Goal: Transaction & Acquisition: Purchase product/service

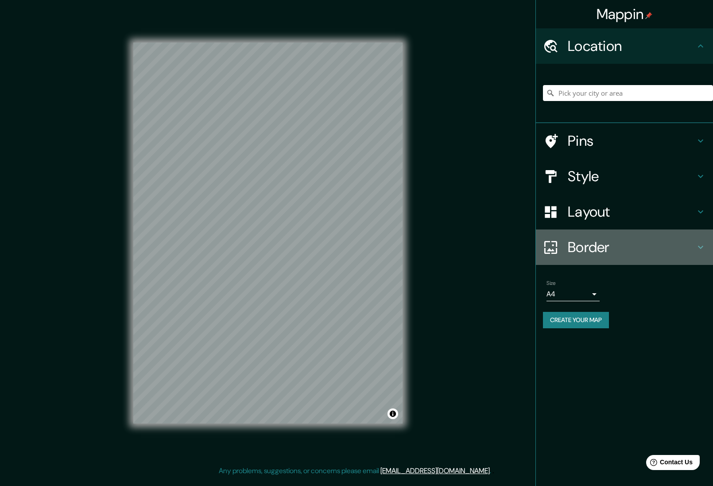
click at [566, 247] on h4 "Border" at bounding box center [630, 247] width 127 height 18
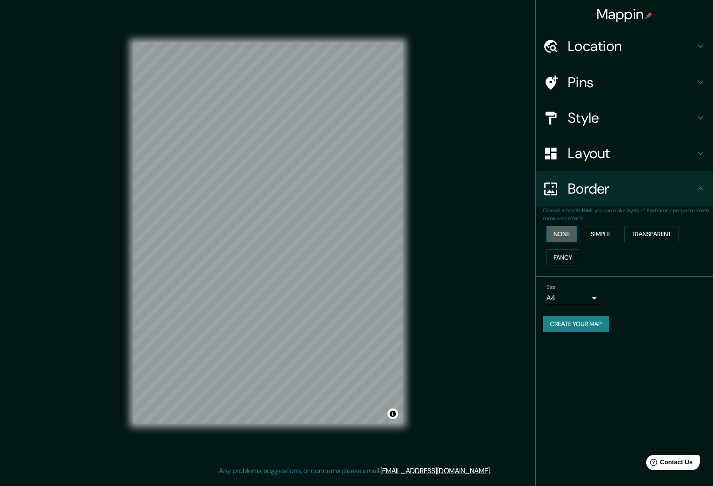
click at [566, 235] on button "None" at bounding box center [561, 234] width 30 height 16
click at [566, 145] on h4 "Layout" at bounding box center [630, 153] width 127 height 18
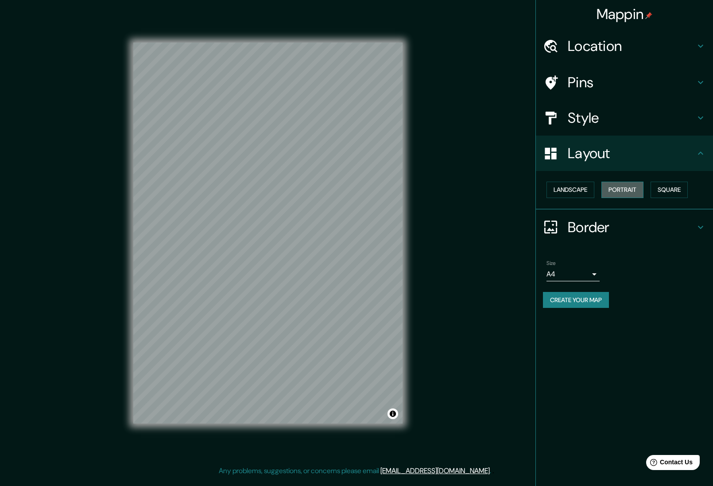
click at [566, 191] on button "Portrait" at bounding box center [622, 189] width 42 height 16
click at [566, 189] on button "Square" at bounding box center [668, 189] width 37 height 16
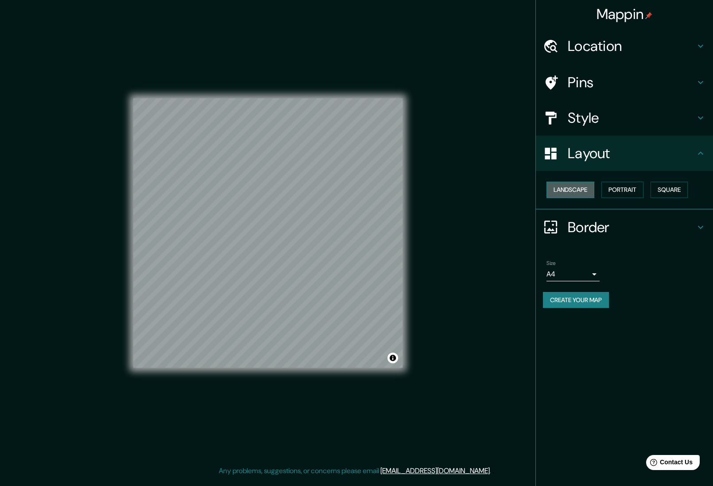
click at [565, 188] on button "Landscape" at bounding box center [570, 189] width 48 height 16
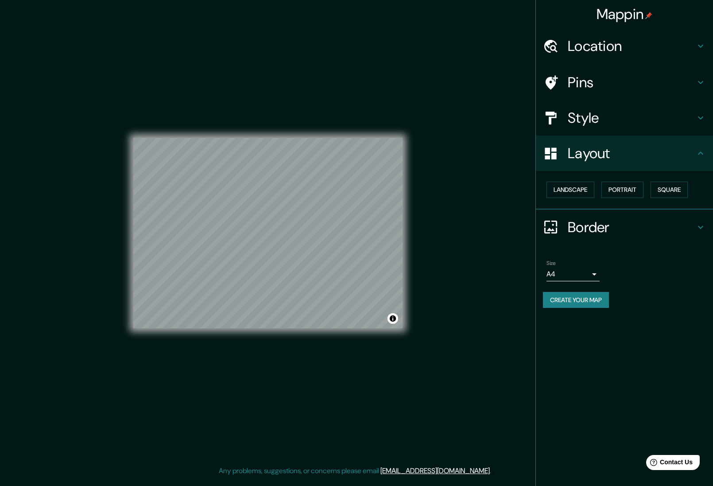
click at [566, 362] on div "Mappin Location Pins Style Layout Landscape Portrait Square Border Choose a bor…" at bounding box center [623, 243] width 177 height 486
click at [566, 116] on h4 "Style" at bounding box center [630, 118] width 127 height 18
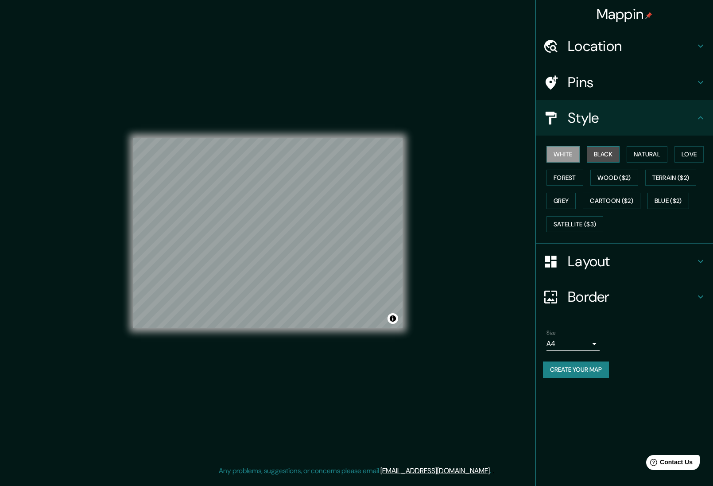
click at [566, 153] on button "Black" at bounding box center [602, 154] width 33 height 16
click at [566, 154] on button "White" at bounding box center [562, 154] width 33 height 16
click at [566, 368] on button "Create your map" at bounding box center [576, 369] width 66 height 16
click at [566, 360] on div "Size A4 single Create your map" at bounding box center [624, 355] width 163 height 59
click at [566, 373] on button "Create your map" at bounding box center [576, 369] width 66 height 16
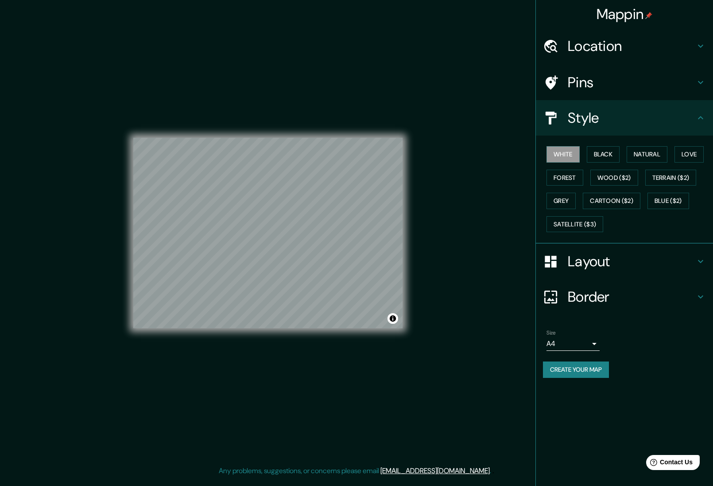
click at [566, 362] on button "Create your map" at bounding box center [576, 369] width 66 height 16
click at [566, 365] on div "Create your map" at bounding box center [624, 369] width 163 height 16
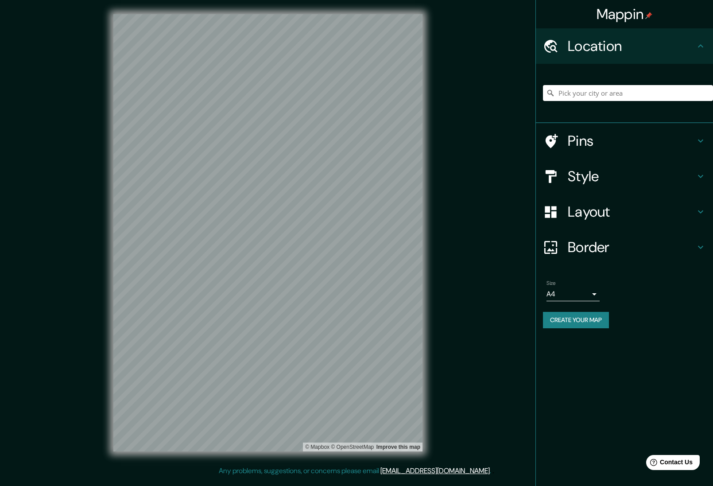
click at [606, 246] on h4 "Border" at bounding box center [630, 247] width 127 height 18
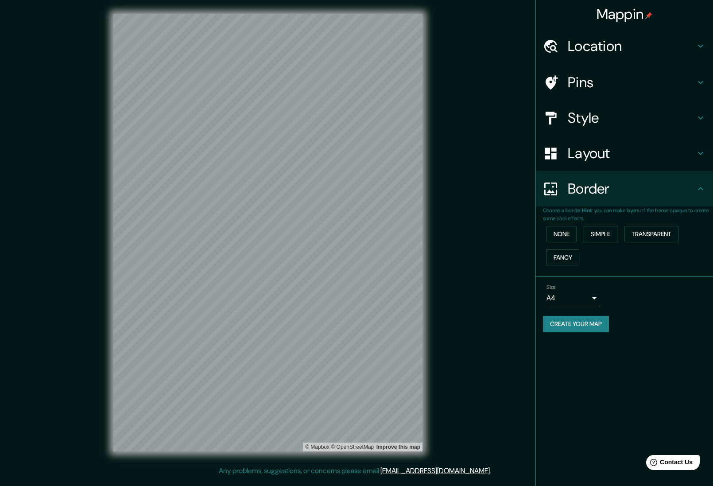
click at [592, 162] on h4 "Layout" at bounding box center [630, 153] width 127 height 18
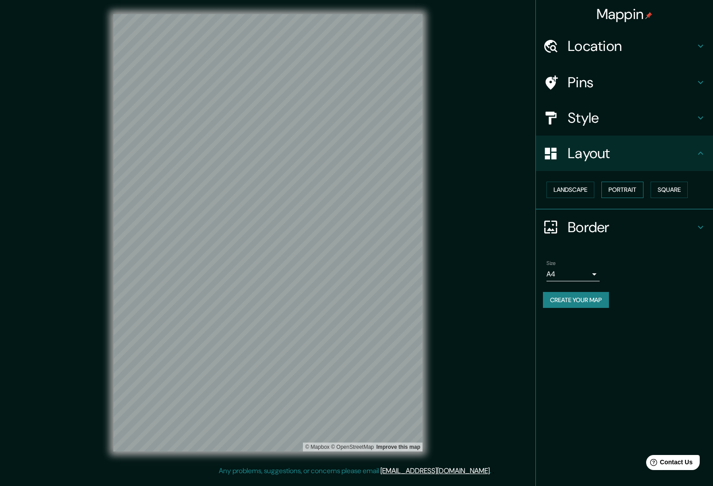
click at [621, 189] on button "Portrait" at bounding box center [622, 189] width 42 height 16
click at [572, 188] on button "Landscape" at bounding box center [570, 189] width 48 height 16
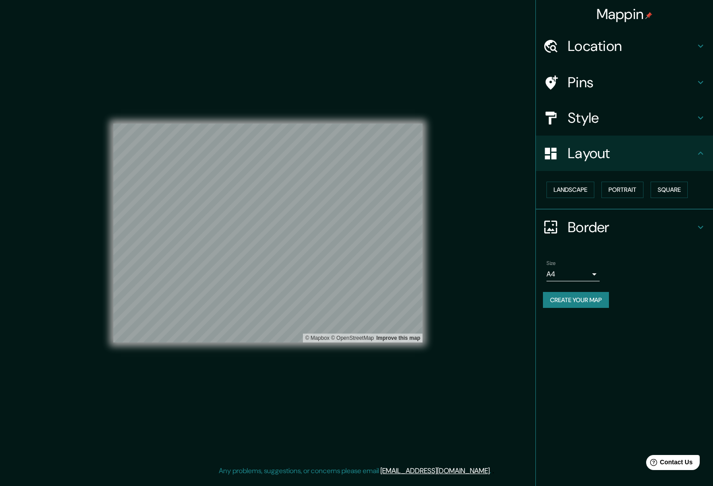
click at [570, 295] on button "Create your map" at bounding box center [576, 300] width 66 height 16
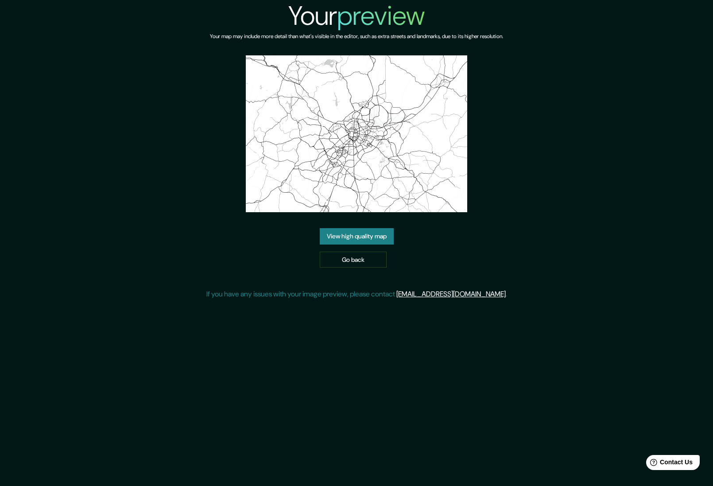
click at [376, 231] on link "View high quality map" at bounding box center [357, 236] width 74 height 16
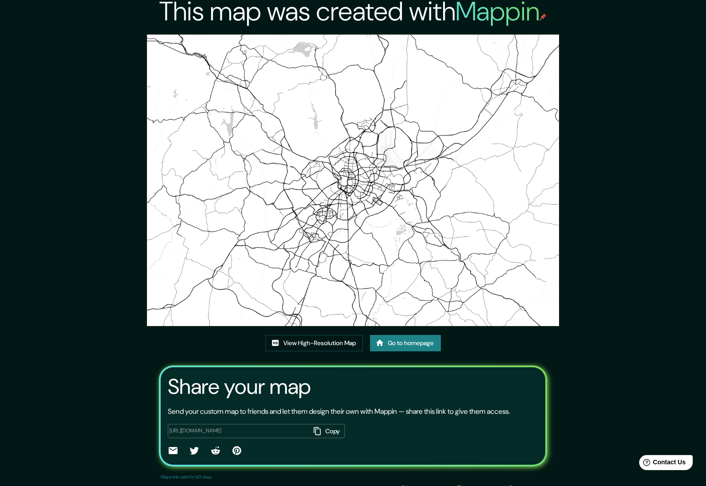
scroll to position [7, 0]
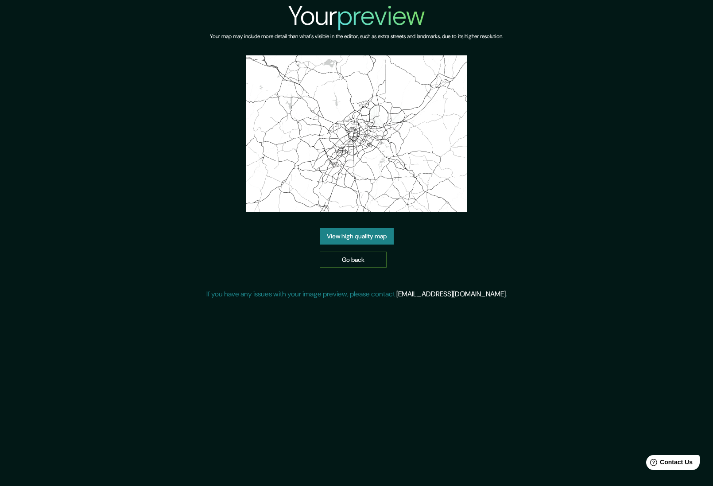
click at [345, 258] on link "Go back" at bounding box center [353, 259] width 67 height 16
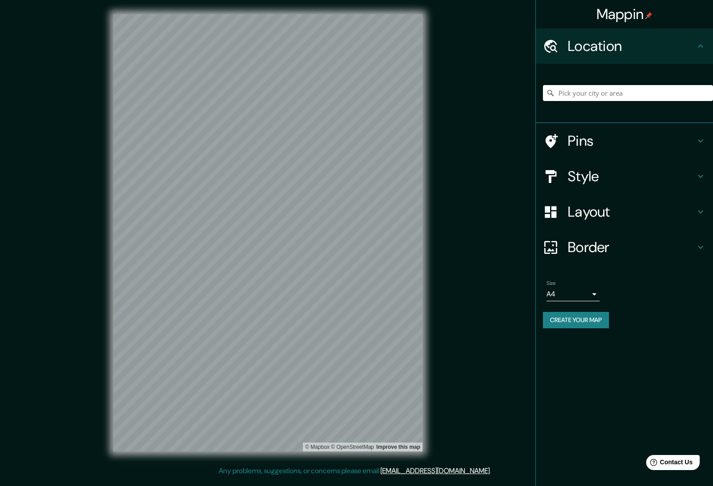
click at [597, 241] on h4 "Border" at bounding box center [630, 247] width 127 height 18
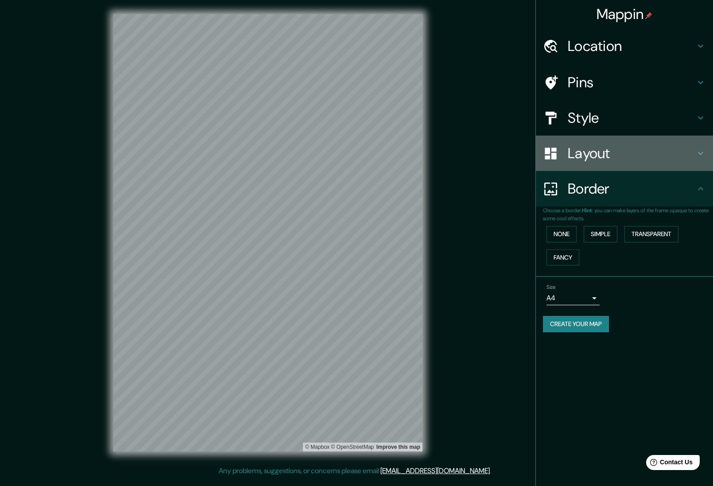
click at [614, 150] on h4 "Layout" at bounding box center [630, 153] width 127 height 18
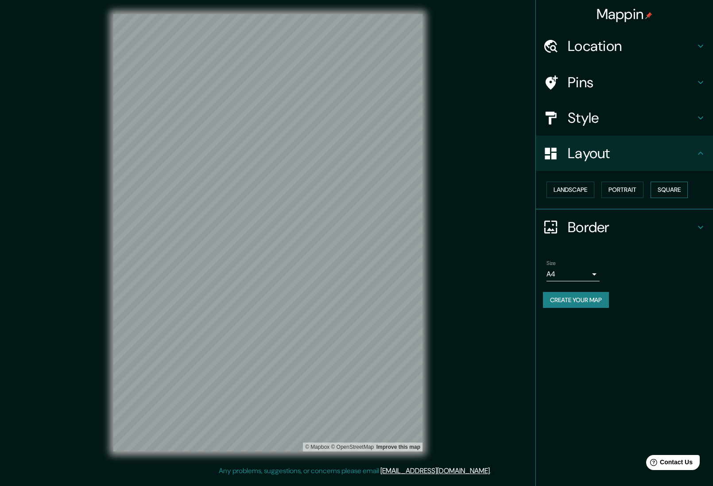
click at [670, 188] on button "Square" at bounding box center [668, 189] width 37 height 16
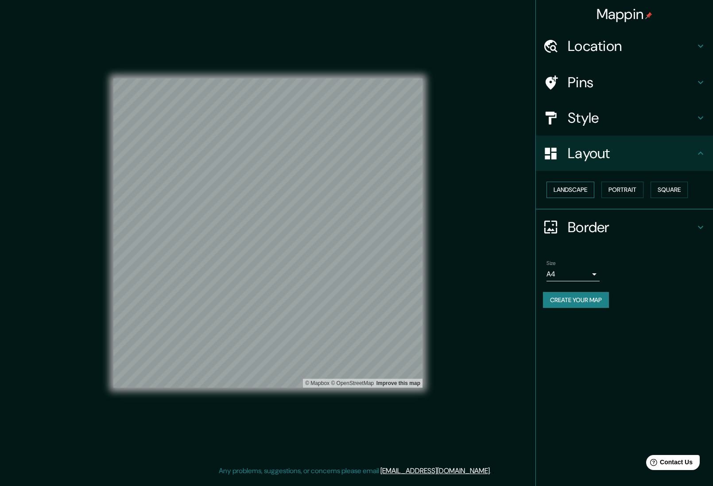
click at [559, 190] on button "Landscape" at bounding box center [570, 189] width 48 height 16
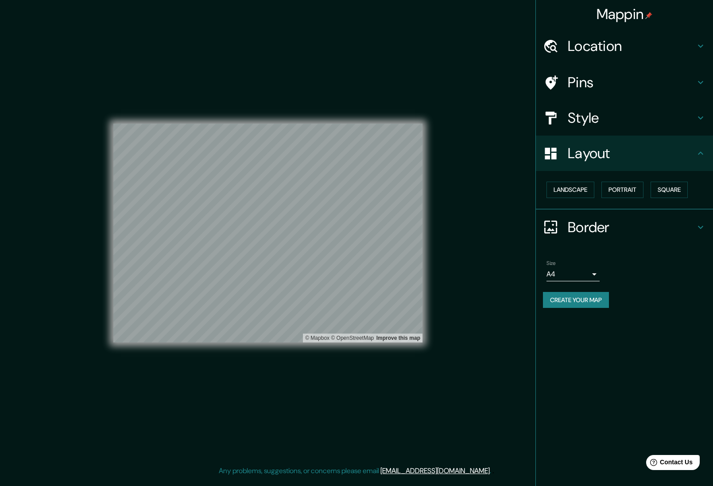
click at [609, 126] on h4 "Style" at bounding box center [630, 118] width 127 height 18
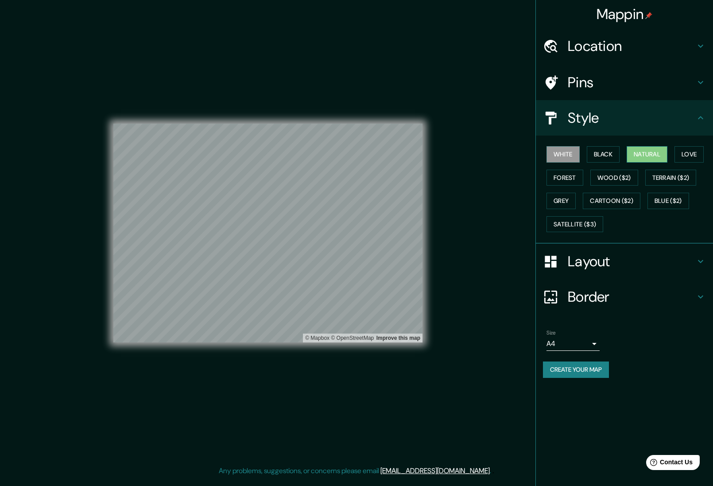
click at [656, 153] on button "Natural" at bounding box center [646, 154] width 41 height 16
click at [593, 371] on button "Create your map" at bounding box center [576, 369] width 66 height 16
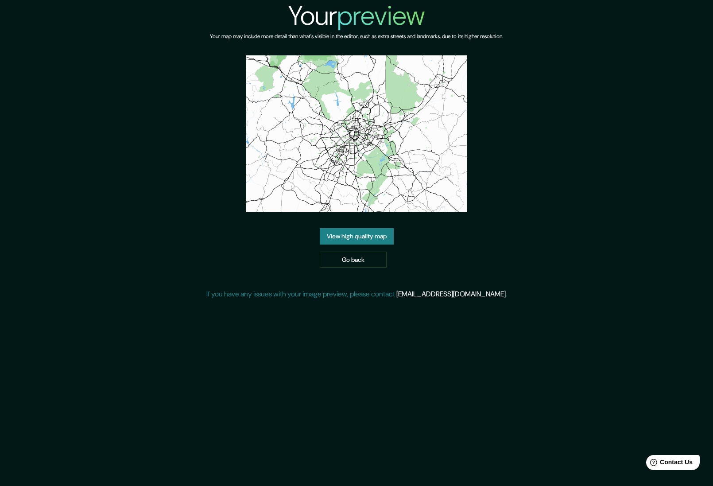
click at [349, 234] on link "View high quality map" at bounding box center [357, 236] width 74 height 16
